Goal: Information Seeking & Learning: Learn about a topic

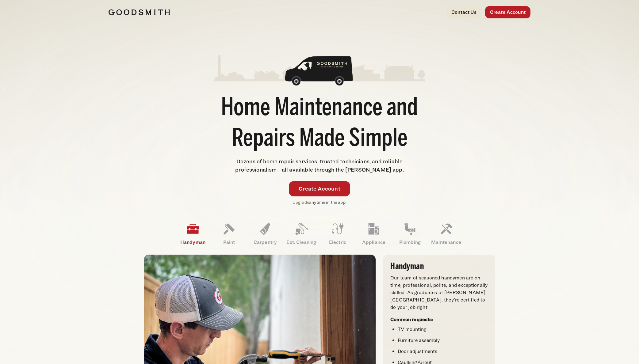
scroll to position [0, 0]
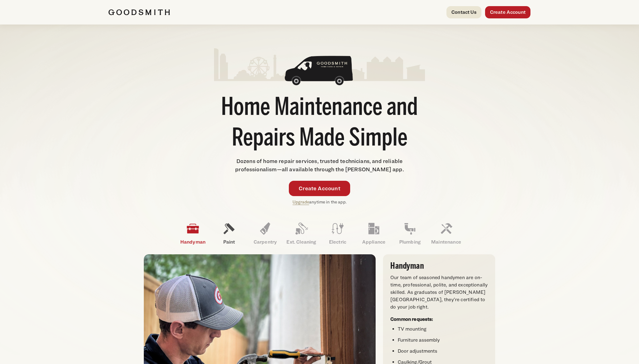
click at [226, 231] on icon at bounding box center [229, 229] width 11 height 11
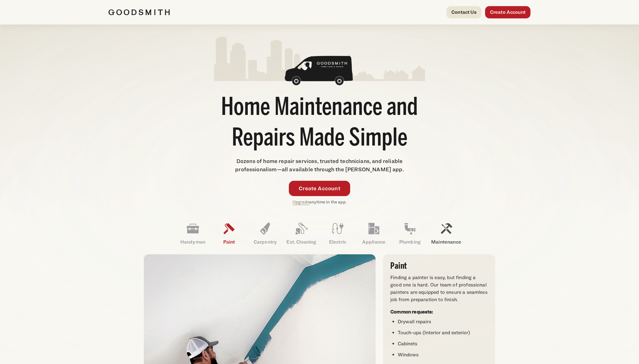
click at [355, 232] on link "Maintenance" at bounding box center [446, 234] width 36 height 32
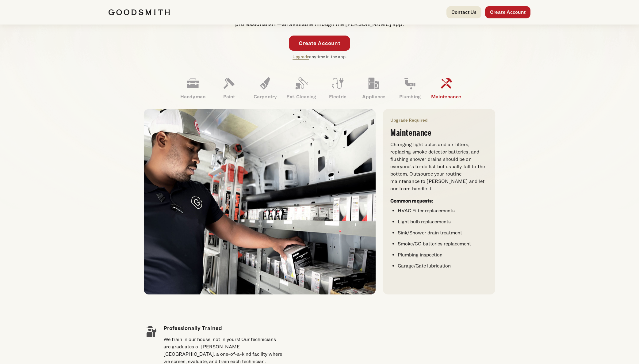
scroll to position [147, 0]
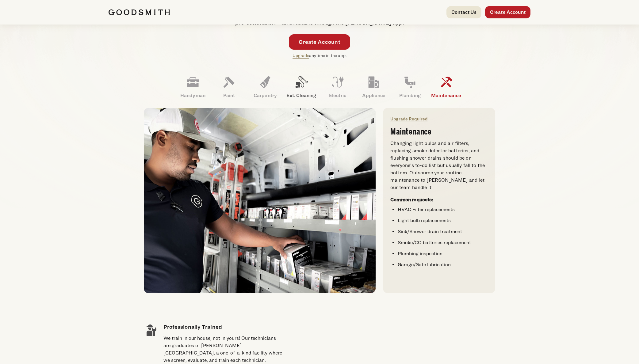
click at [298, 86] on icon at bounding box center [301, 82] width 15 height 15
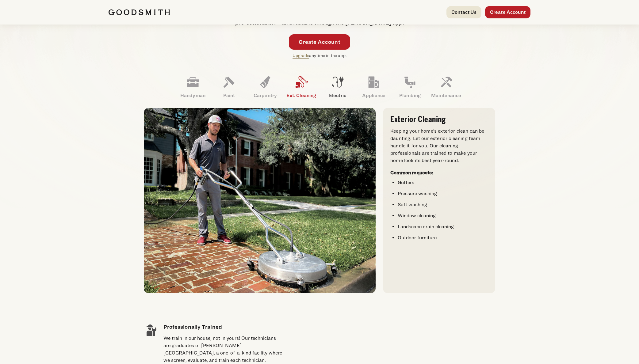
click at [335, 81] on icon at bounding box center [337, 82] width 15 height 15
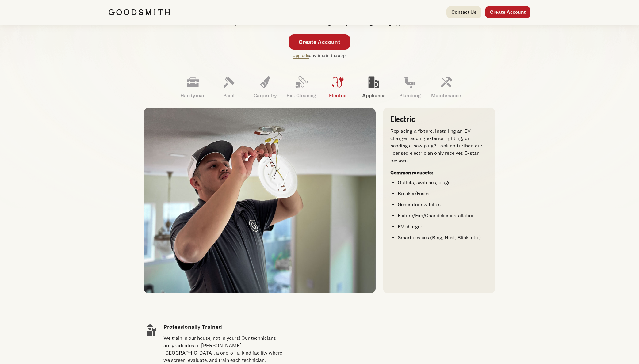
click at [355, 83] on icon at bounding box center [374, 82] width 11 height 11
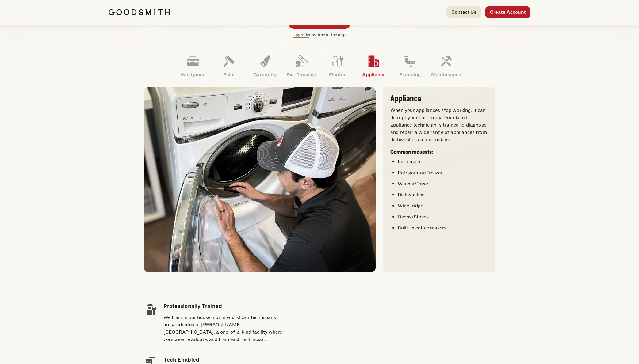
scroll to position [168, 0]
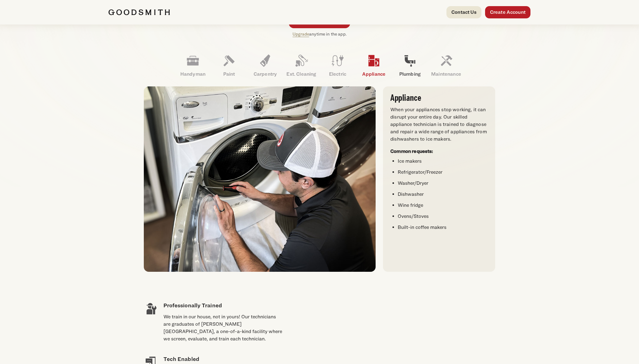
click at [355, 63] on icon at bounding box center [410, 60] width 15 height 15
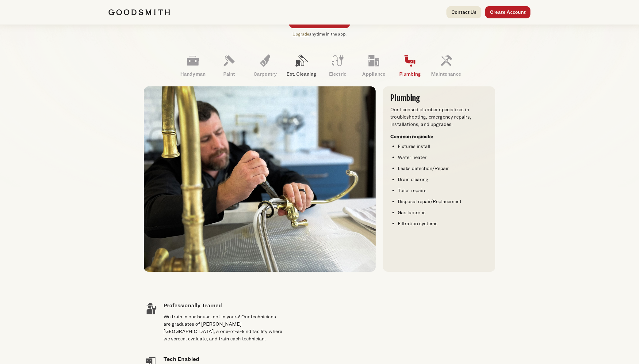
drag, startPoint x: 303, startPoint y: 61, endPoint x: 291, endPoint y: 62, distance: 12.0
click at [303, 61] on icon at bounding box center [301, 60] width 15 height 15
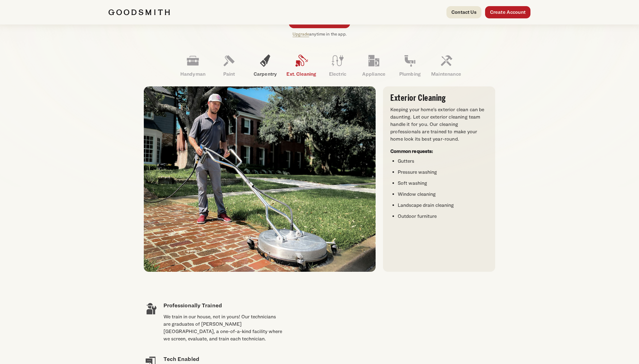
click at [261, 63] on icon at bounding box center [265, 61] width 10 height 12
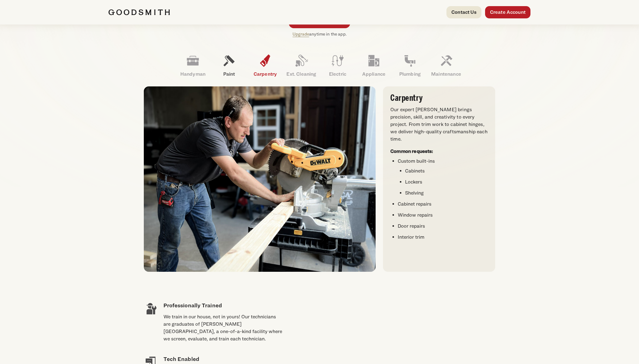
click at [229, 66] on icon at bounding box center [229, 60] width 15 height 15
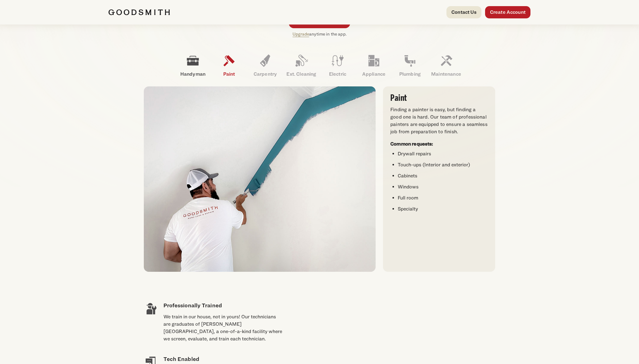
click at [194, 64] on icon at bounding box center [193, 61] width 12 height 10
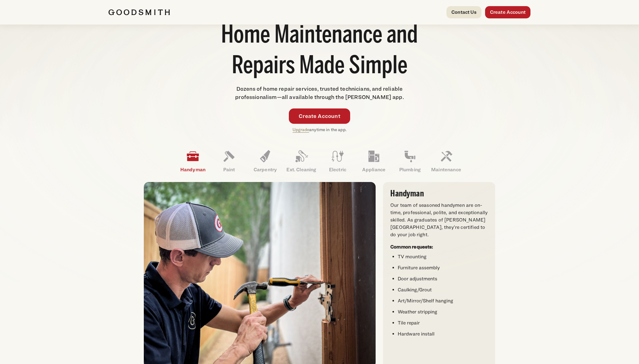
scroll to position [0, 0]
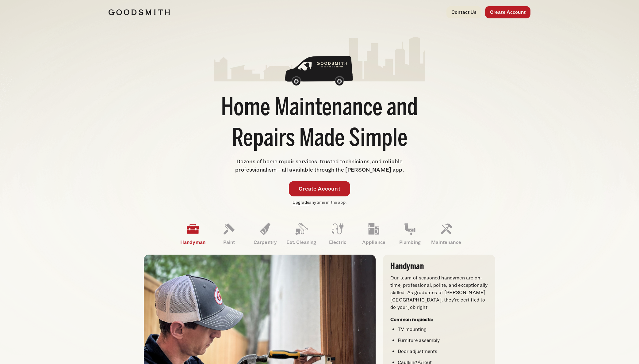
click at [302, 202] on link "Upgrade" at bounding box center [301, 202] width 17 height 5
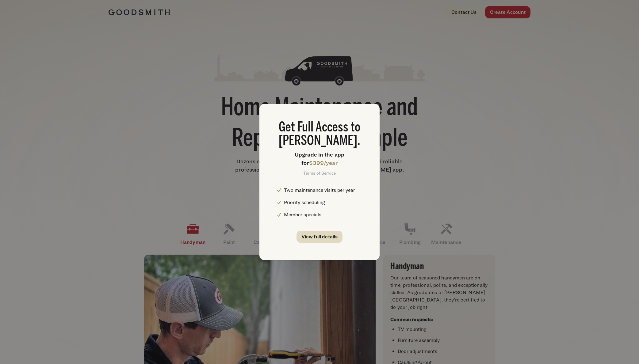
click at [326, 238] on link "View full details" at bounding box center [320, 237] width 46 height 12
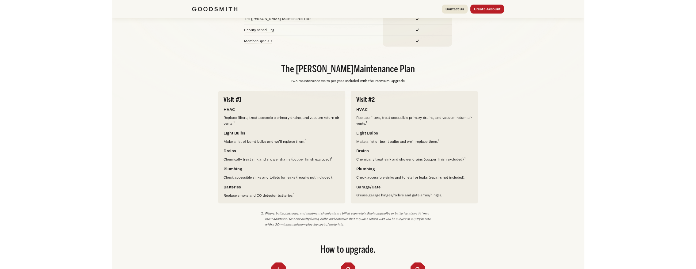
scroll to position [223, 0]
